Goal: Task Accomplishment & Management: Manage account settings

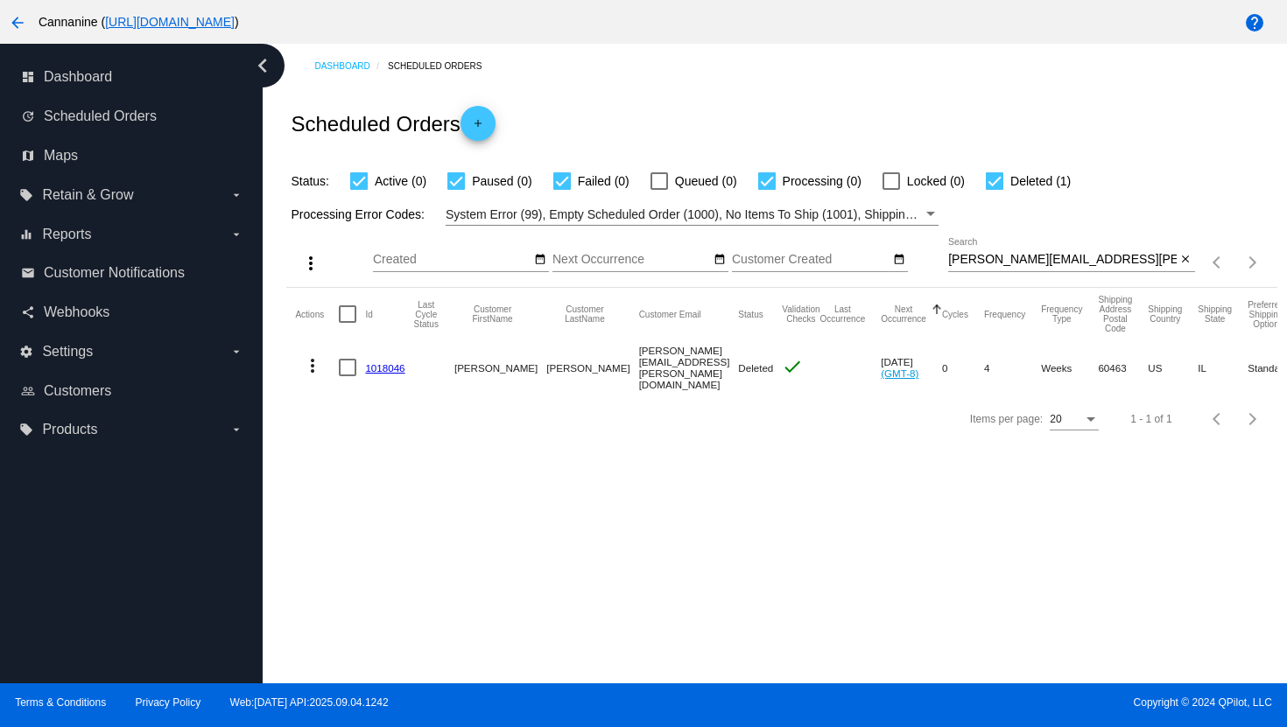
click at [10, 23] on mat-icon "arrow_back" at bounding box center [17, 22] width 21 height 21
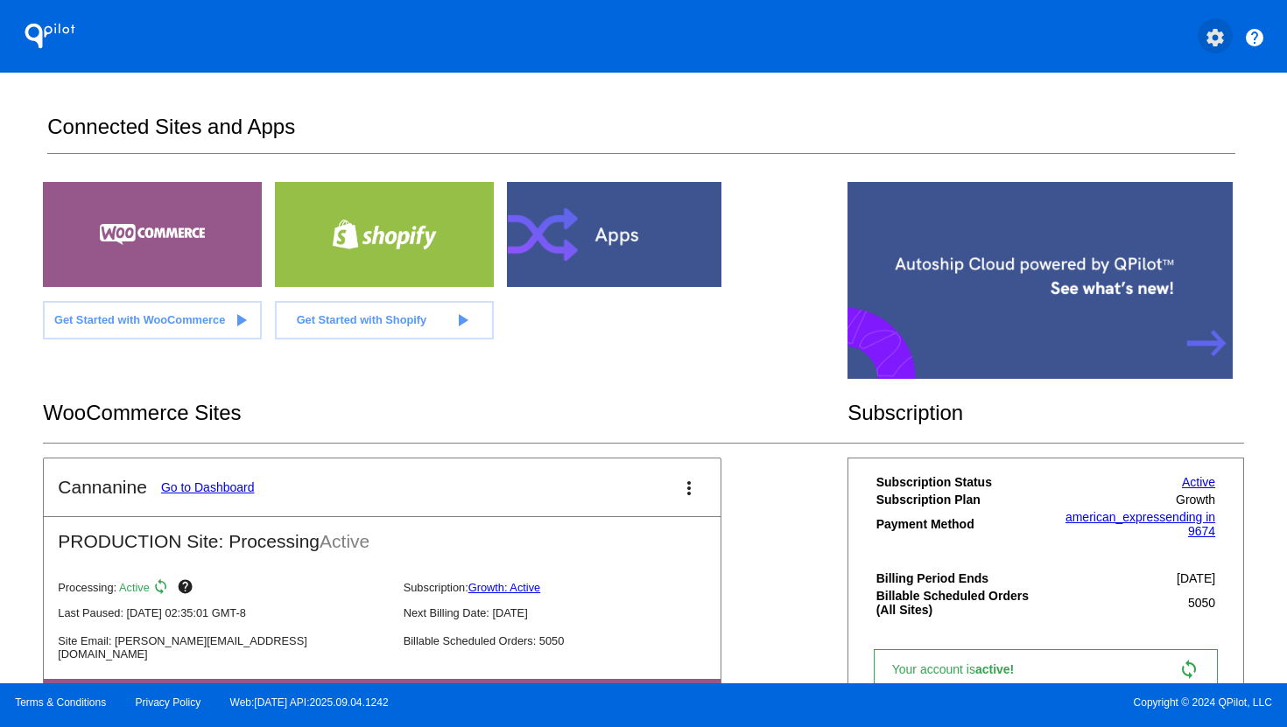
click at [1219, 42] on mat-icon "settings" at bounding box center [1214, 37] width 21 height 21
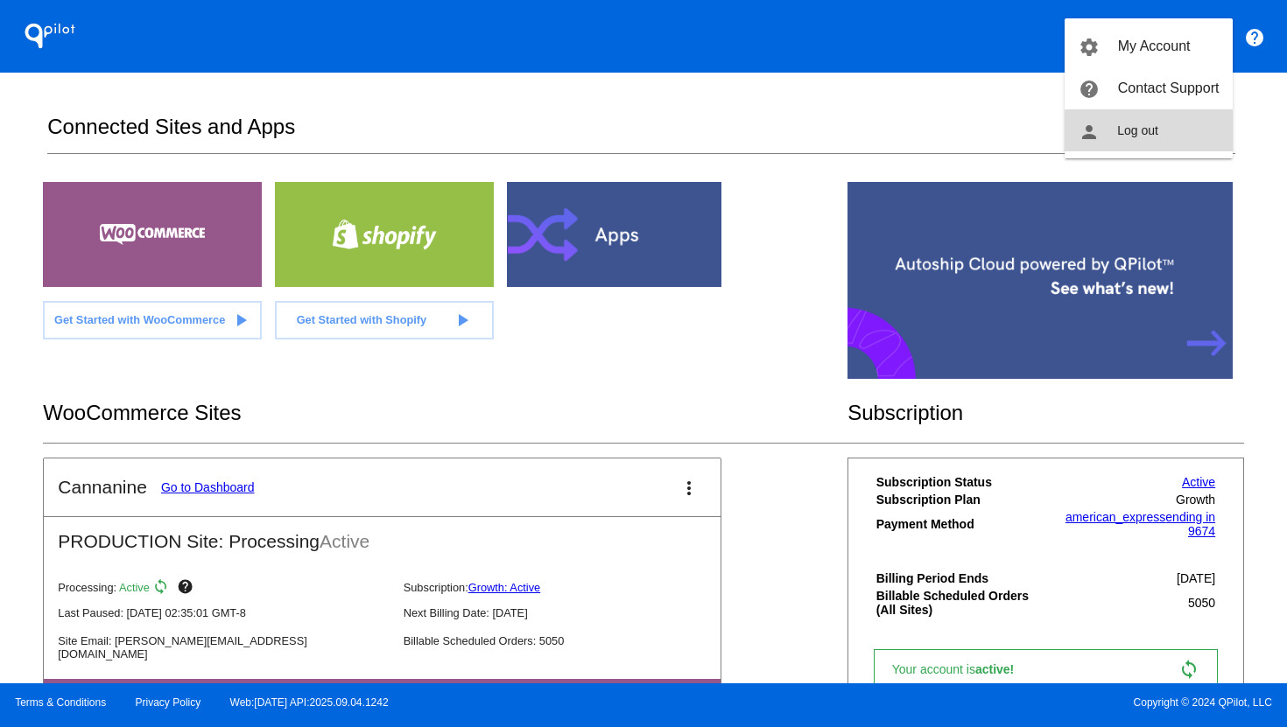
click at [1194, 143] on button "person Log out" at bounding box center [1148, 130] width 168 height 42
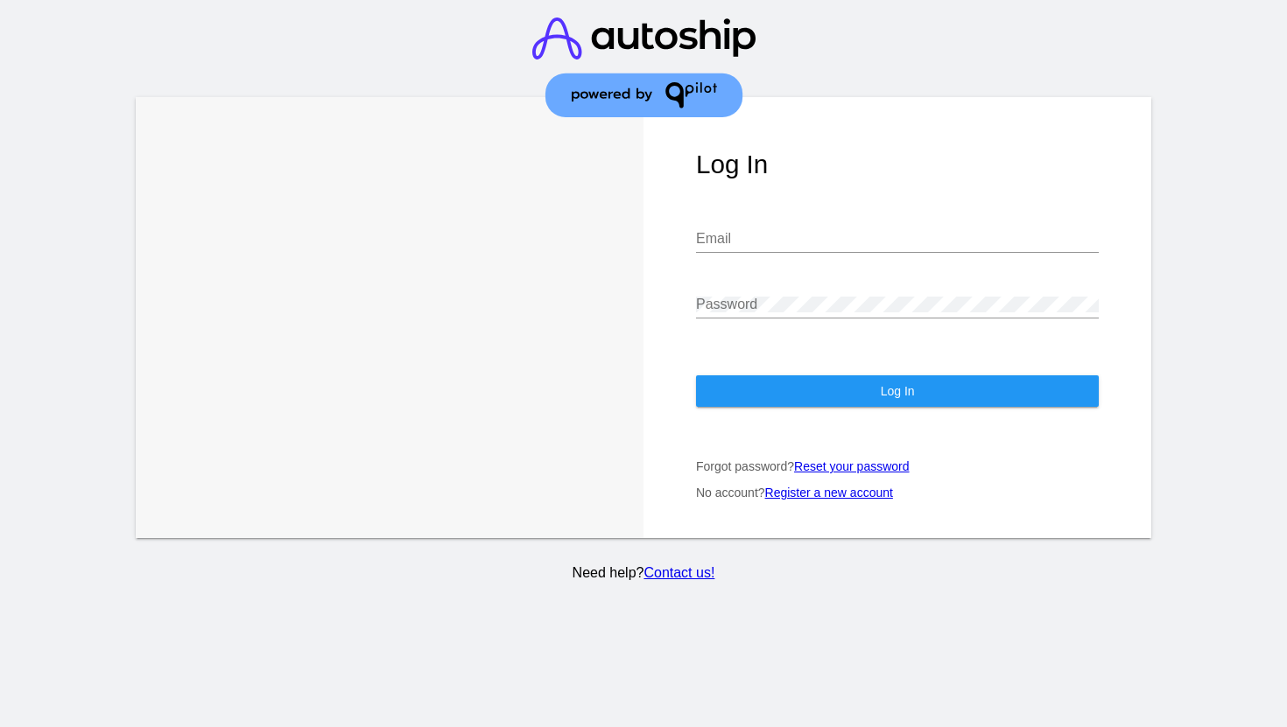
click at [800, 228] on div "Email" at bounding box center [897, 233] width 403 height 39
click at [793, 243] on input "Email" at bounding box center [897, 239] width 403 height 16
type input "[EMAIL_ADDRESS][DOMAIN_NAME]"
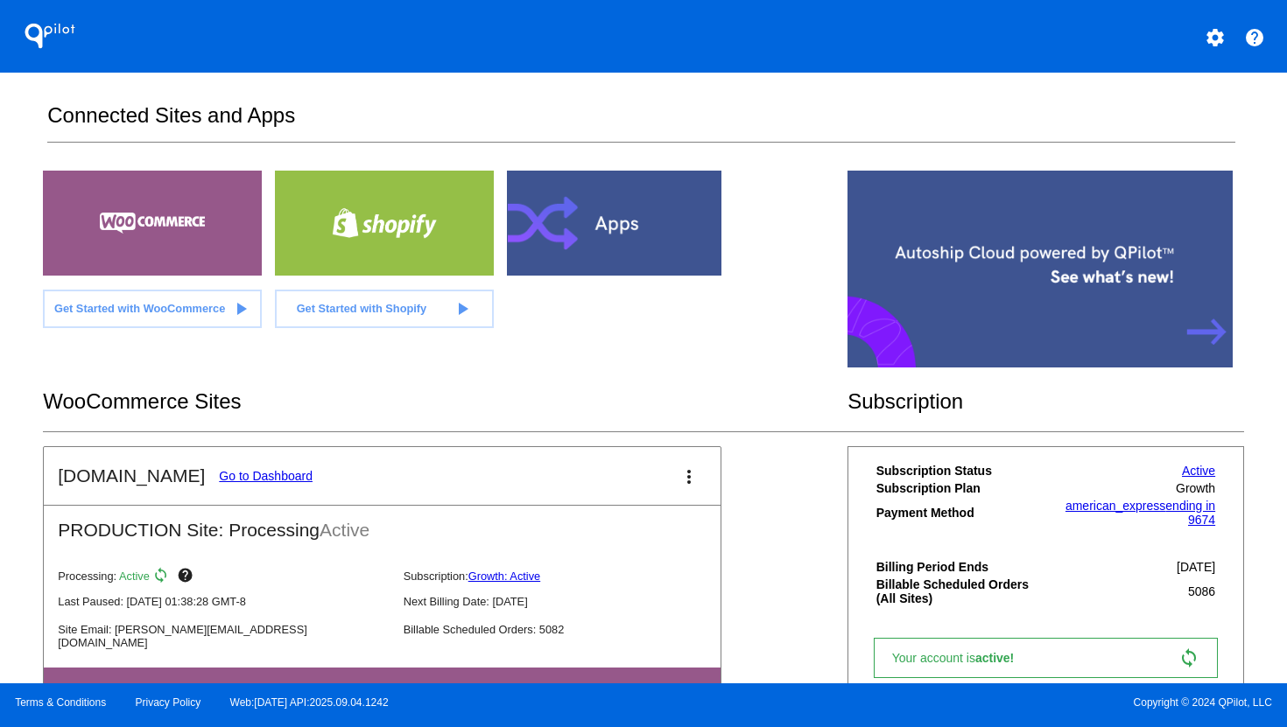
scroll to position [37, 0]
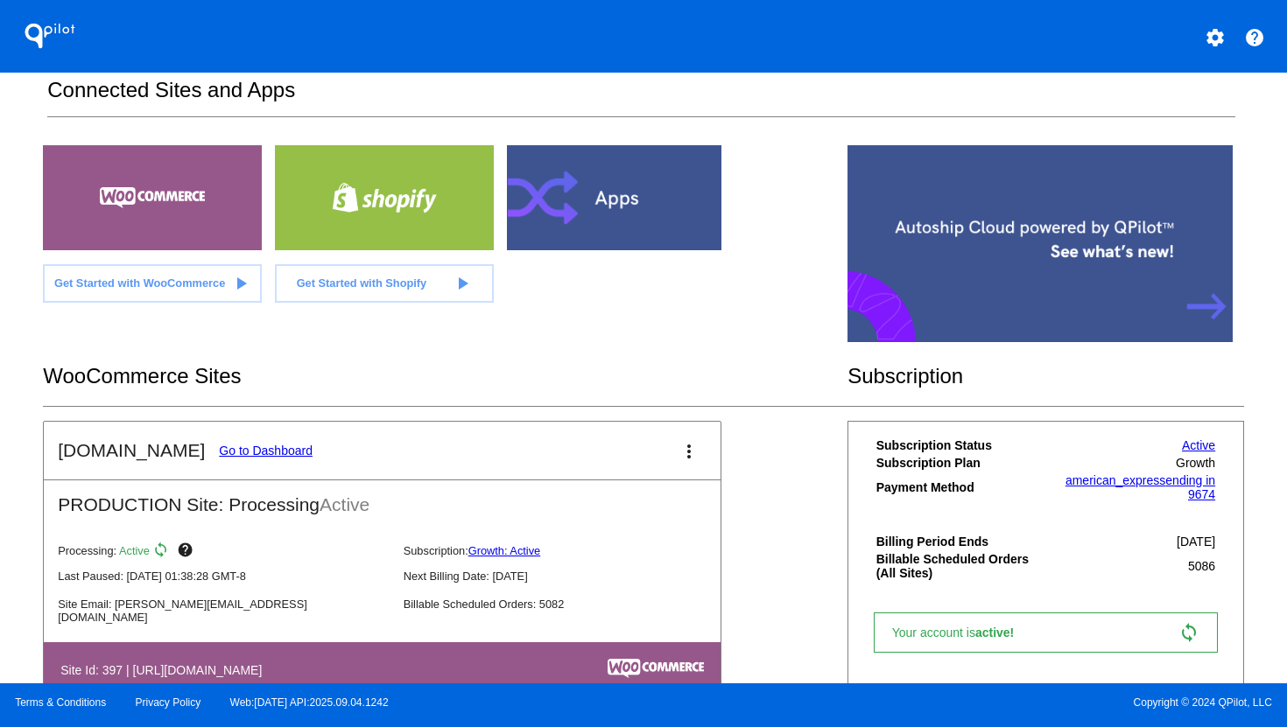
click at [270, 449] on link "Go to Dashboard" at bounding box center [266, 451] width 94 height 14
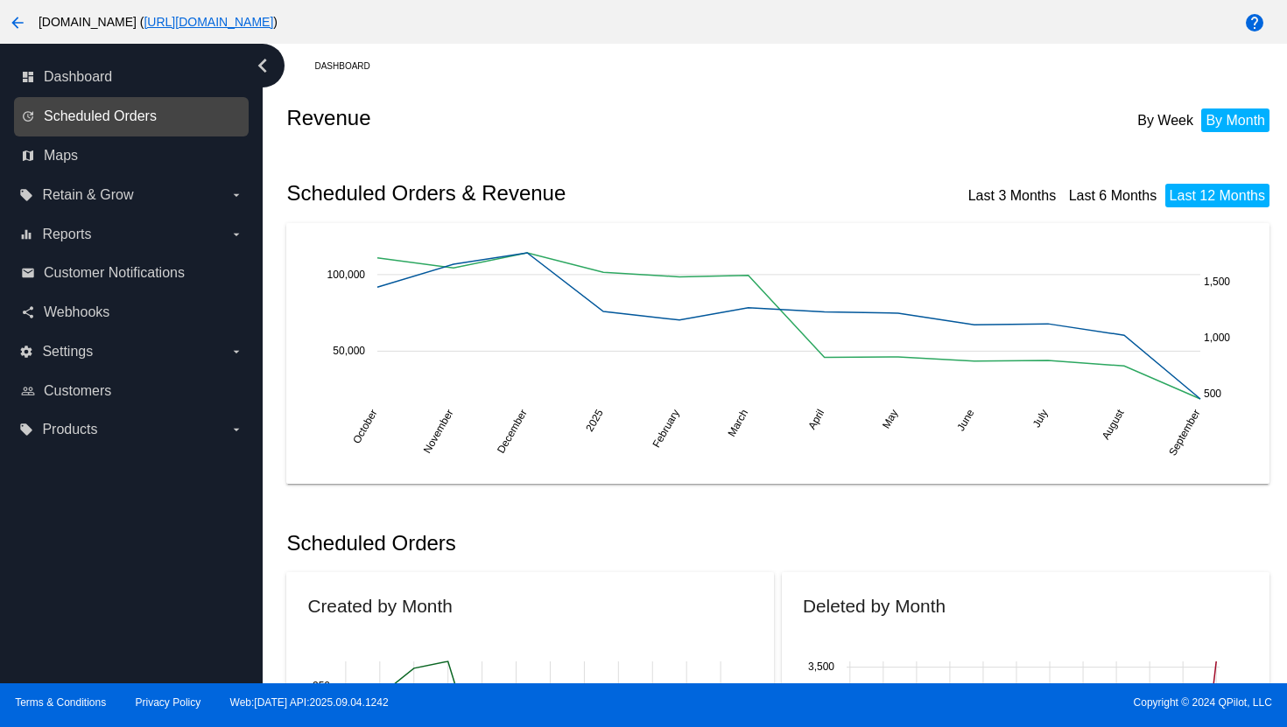
click at [122, 117] on span "Scheduled Orders" at bounding box center [100, 117] width 113 height 16
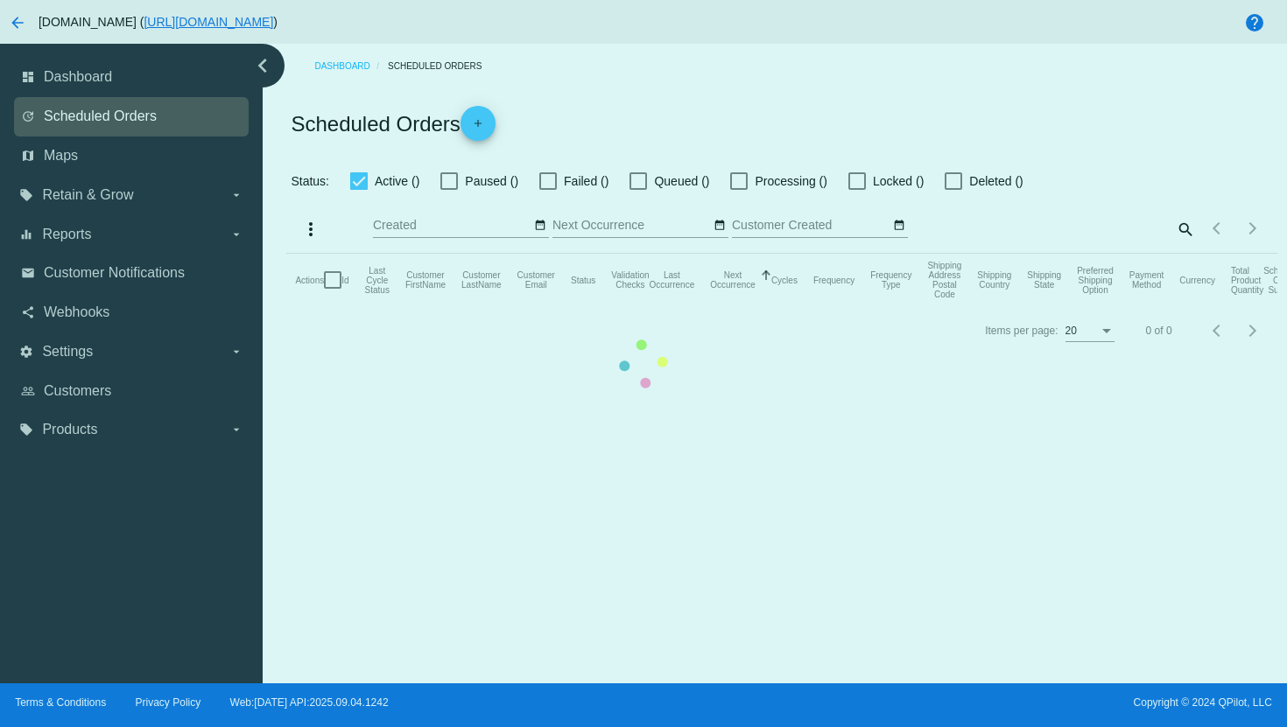
checkbox input "true"
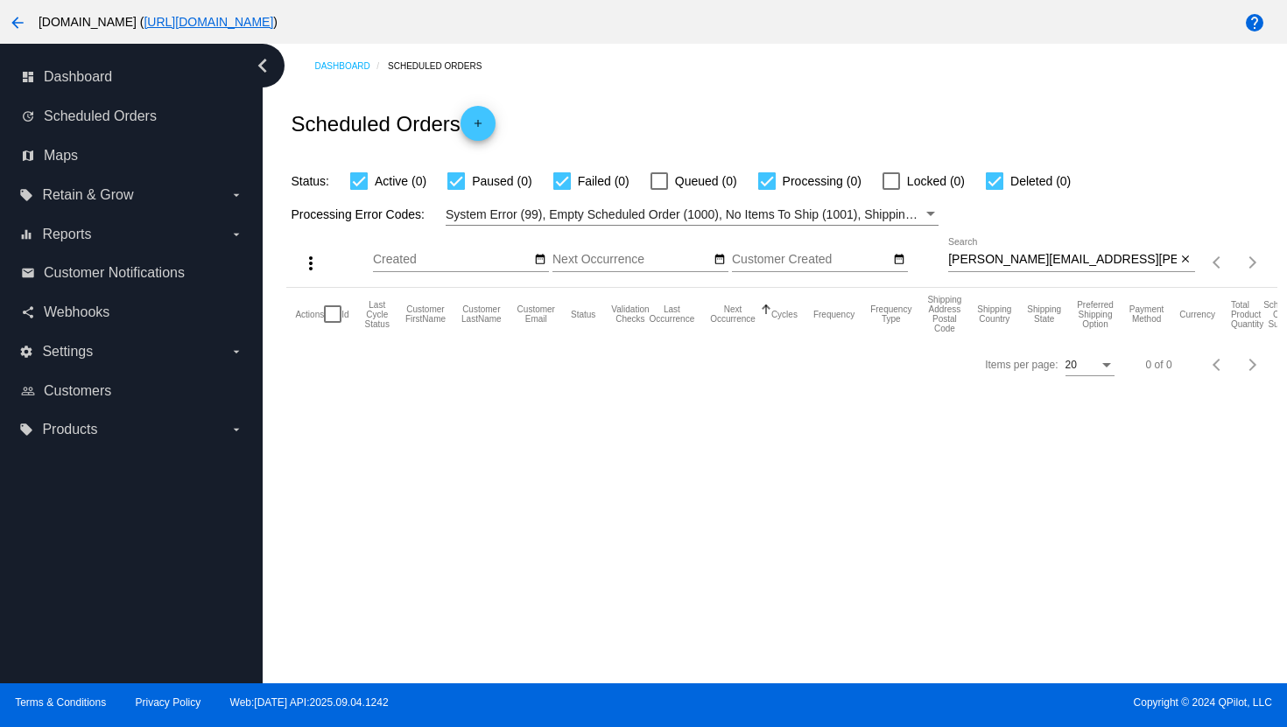
click at [1027, 263] on input "[PERSON_NAME][EMAIL_ADDRESS][PERSON_NAME][DOMAIN_NAME]" at bounding box center [1062, 260] width 228 height 14
paste input "[EMAIL_ADDRESS]"
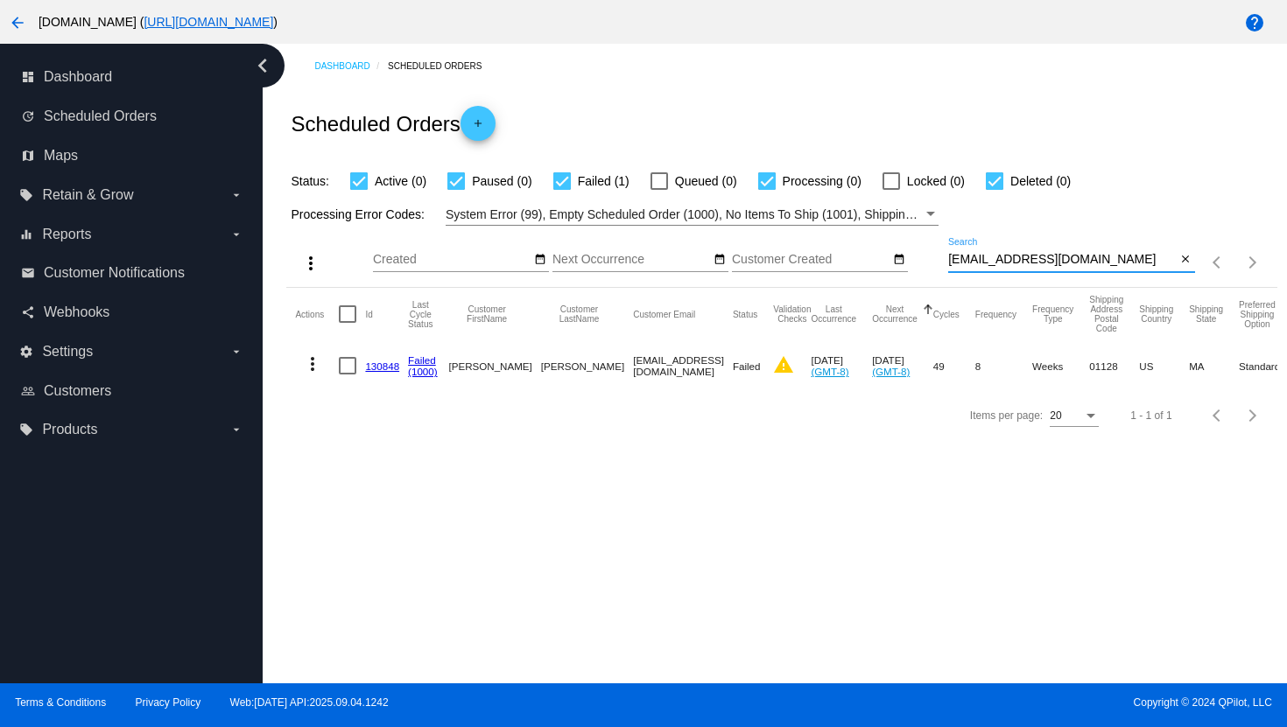
type input "[EMAIL_ADDRESS][DOMAIN_NAME]"
click at [312, 368] on mat-icon "more_vert" at bounding box center [312, 364] width 21 height 21
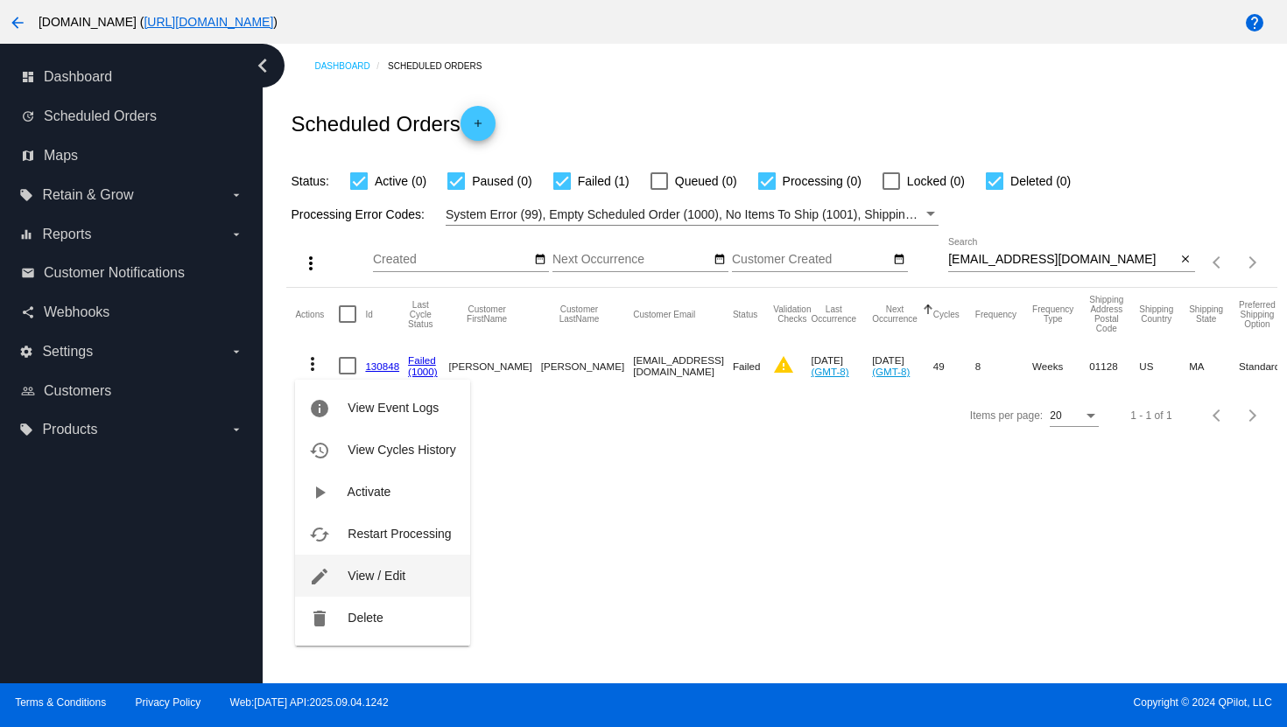
click at [400, 569] on span "View / Edit" at bounding box center [377, 576] width 58 height 14
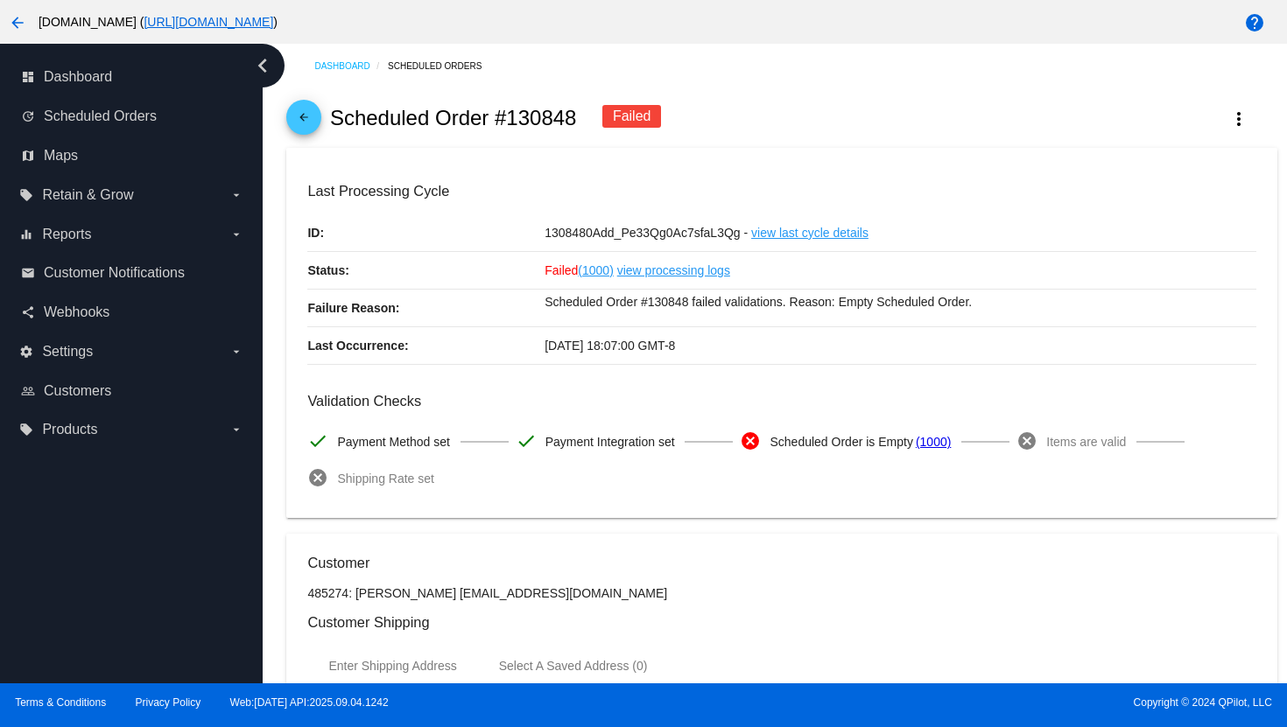
click at [312, 126] on mat-icon "arrow_back" at bounding box center [303, 121] width 21 height 21
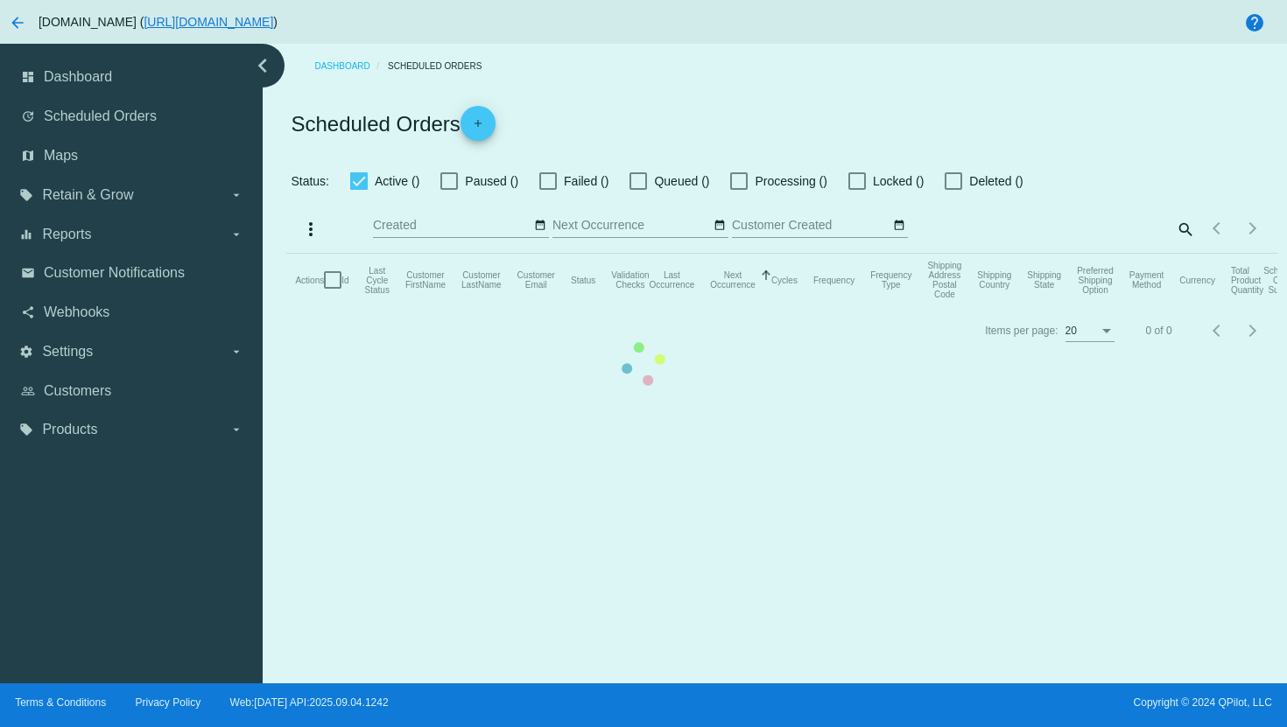
checkbox input "true"
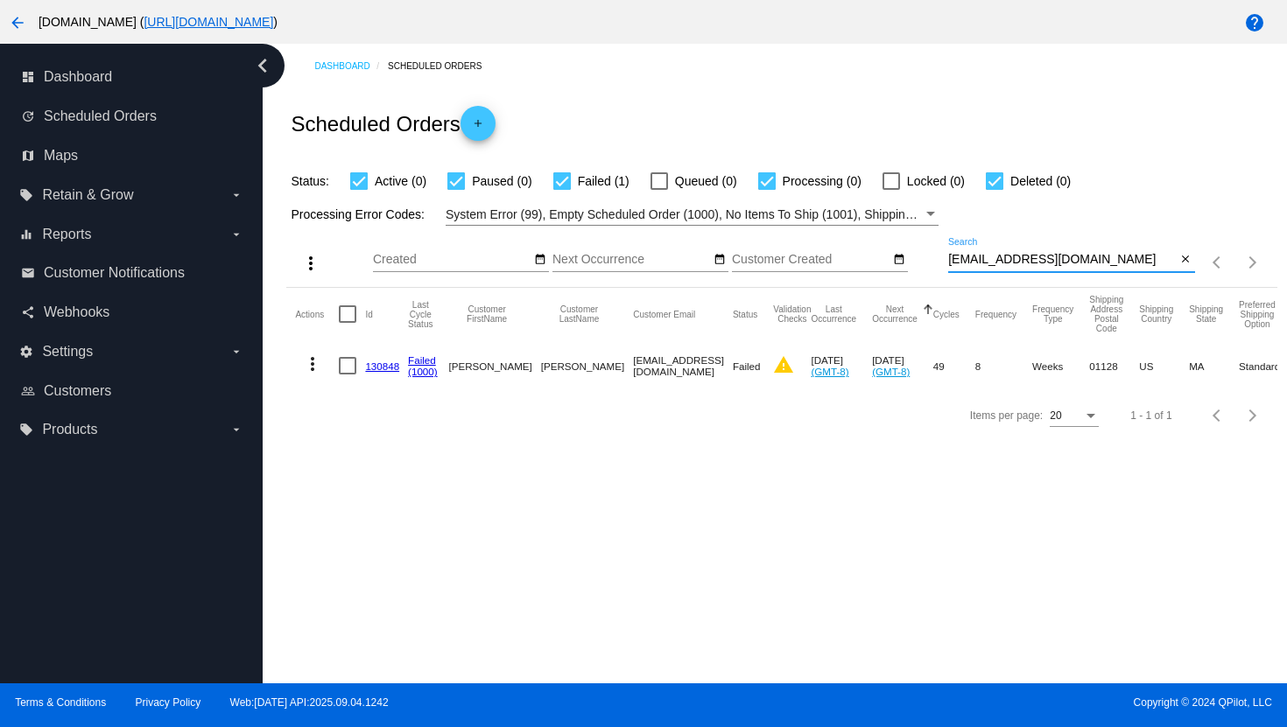
click at [990, 261] on input "[EMAIL_ADDRESS][DOMAIN_NAME]" at bounding box center [1062, 260] width 228 height 14
paste input "[EMAIL_ADDRESS]"
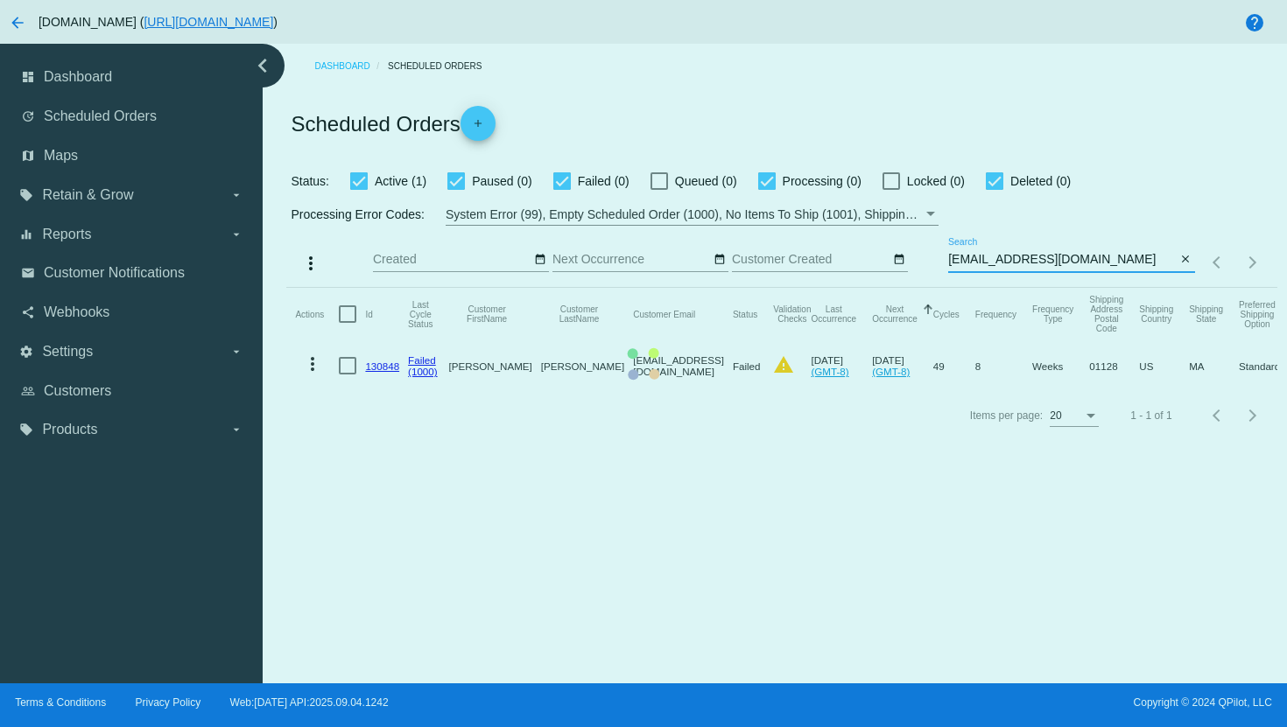
type input "[EMAIL_ADDRESS][DOMAIN_NAME]"
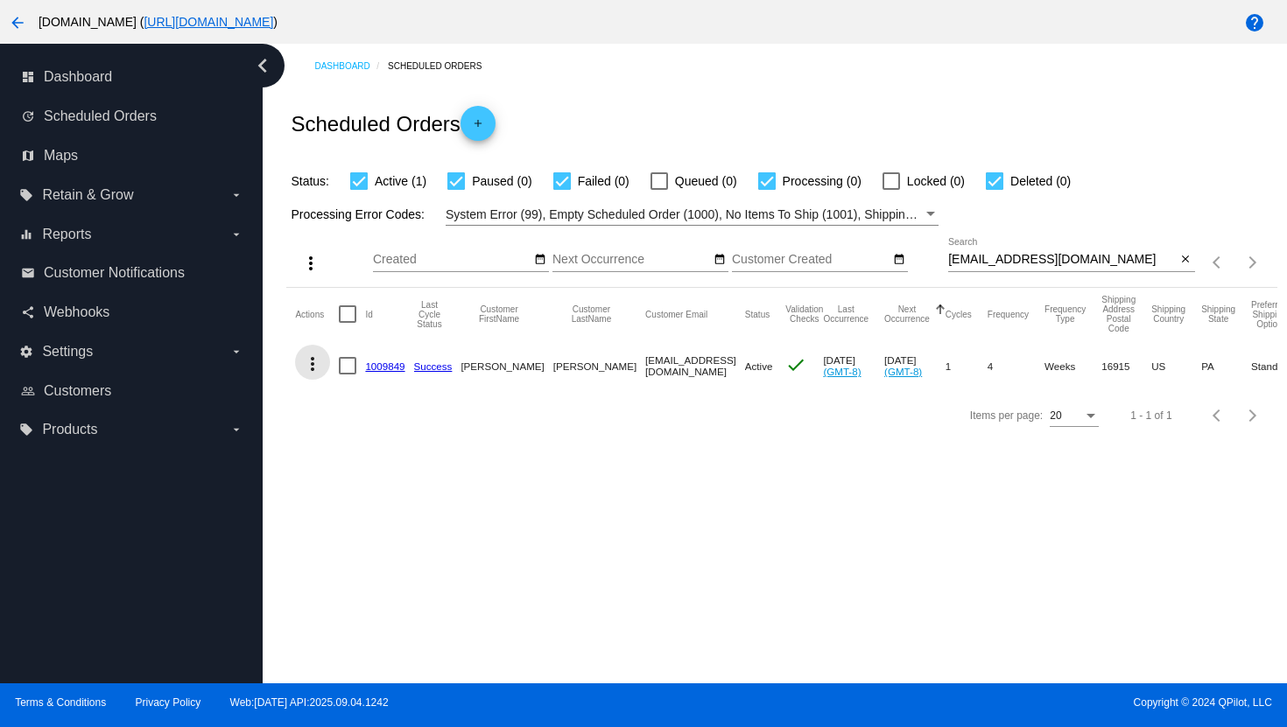
click at [313, 370] on mat-icon "more_vert" at bounding box center [312, 364] width 21 height 21
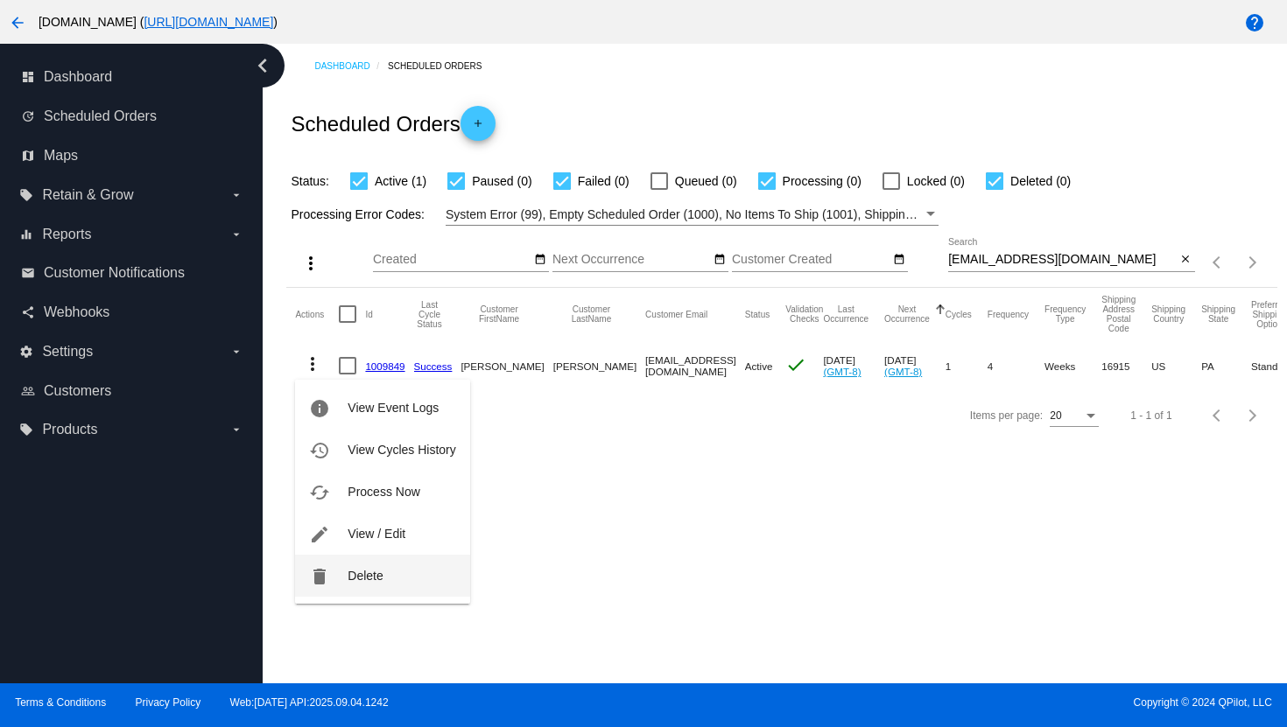
click at [331, 568] on button "delete Delete" at bounding box center [382, 576] width 174 height 42
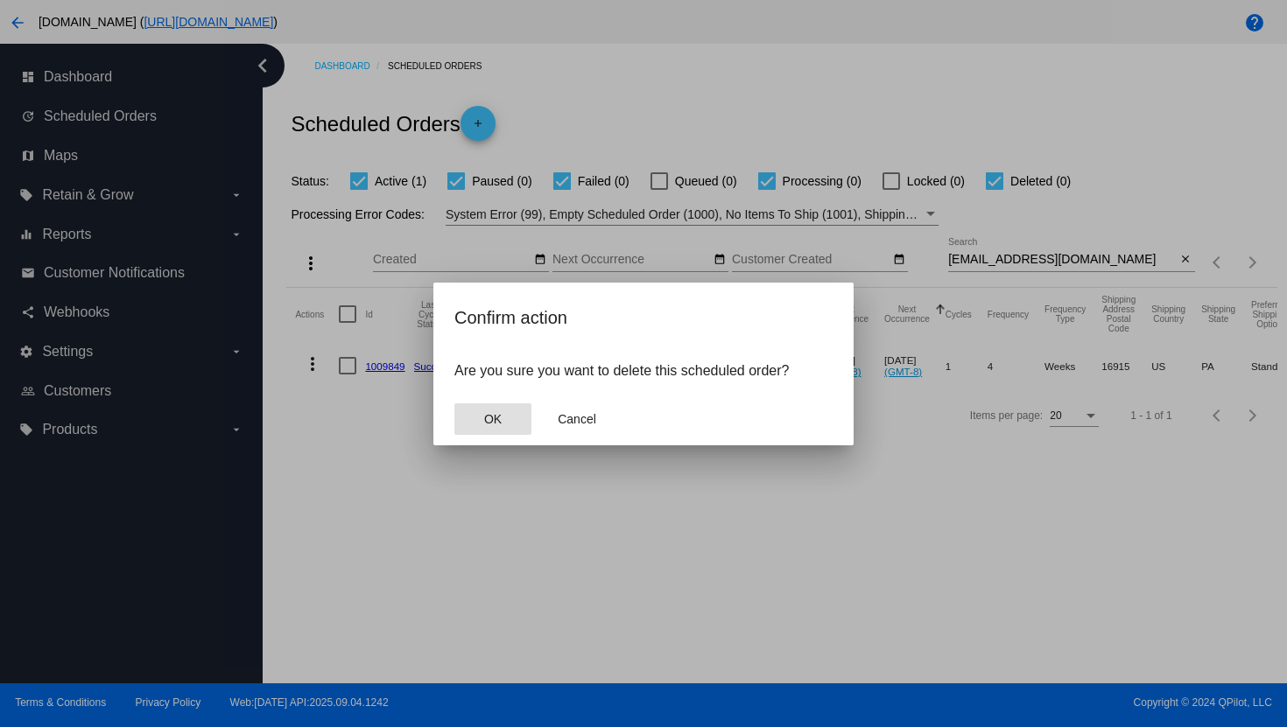
click at [508, 414] on button "OK" at bounding box center [492, 420] width 77 height 32
